Goal: Navigation & Orientation: Find specific page/section

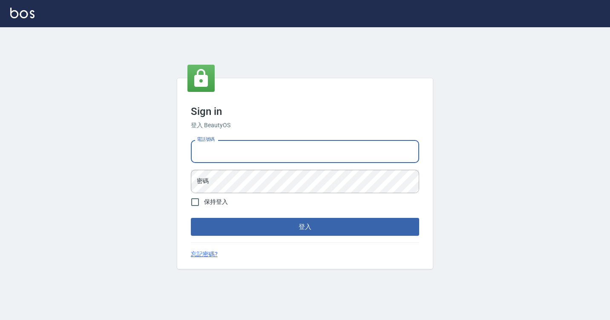
click at [242, 147] on input "電話號碼" at bounding box center [305, 151] width 228 height 23
type input "7812080"
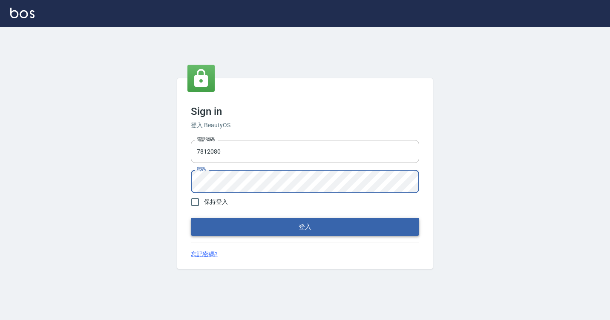
click at [238, 223] on button "登入" at bounding box center [305, 227] width 228 height 18
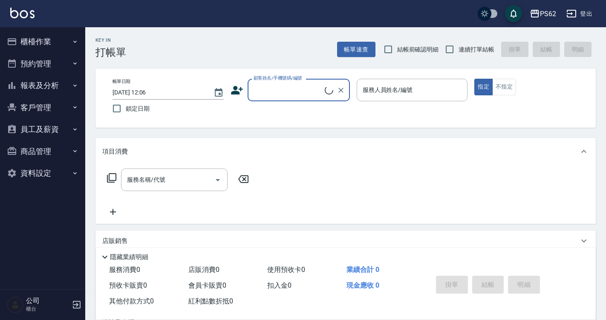
click at [52, 39] on button "櫃檯作業" at bounding box center [42, 42] width 78 height 22
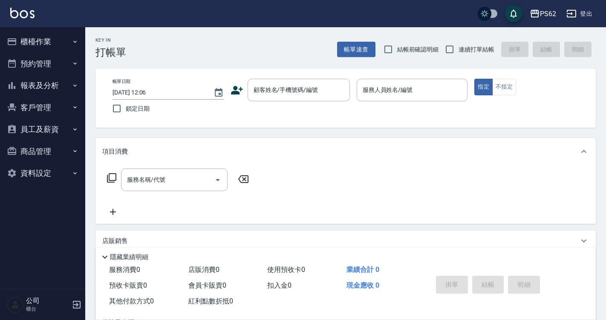
click at [60, 40] on button "櫃檯作業" at bounding box center [42, 42] width 78 height 22
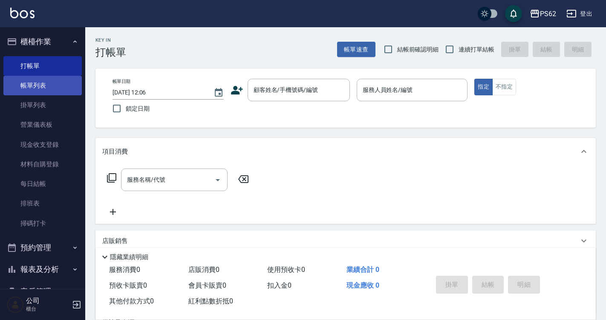
click at [46, 85] on link "帳單列表" at bounding box center [42, 86] width 78 height 20
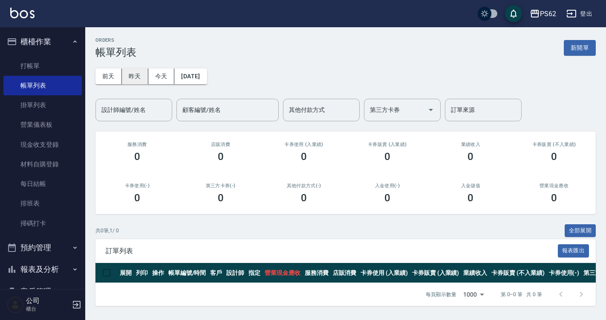
click at [135, 77] on button "昨天" at bounding box center [135, 77] width 26 height 16
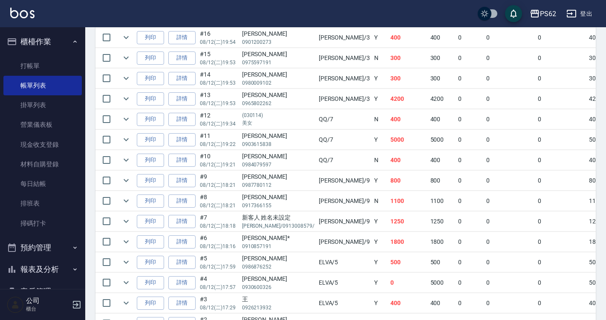
scroll to position [298, 0]
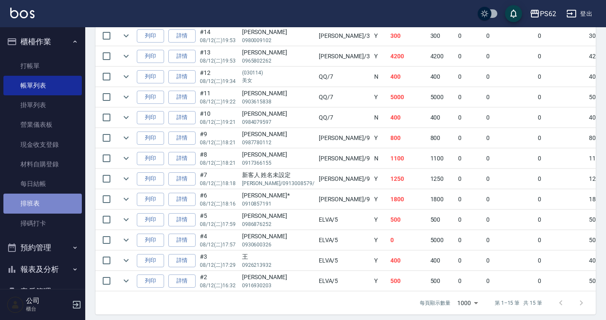
click at [48, 205] on link "排班表" at bounding box center [42, 204] width 78 height 20
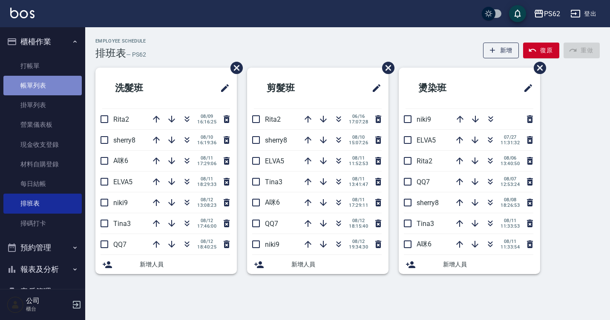
click at [58, 89] on link "帳單列表" at bounding box center [42, 86] width 78 height 20
